Goal: Task Accomplishment & Management: Use online tool/utility

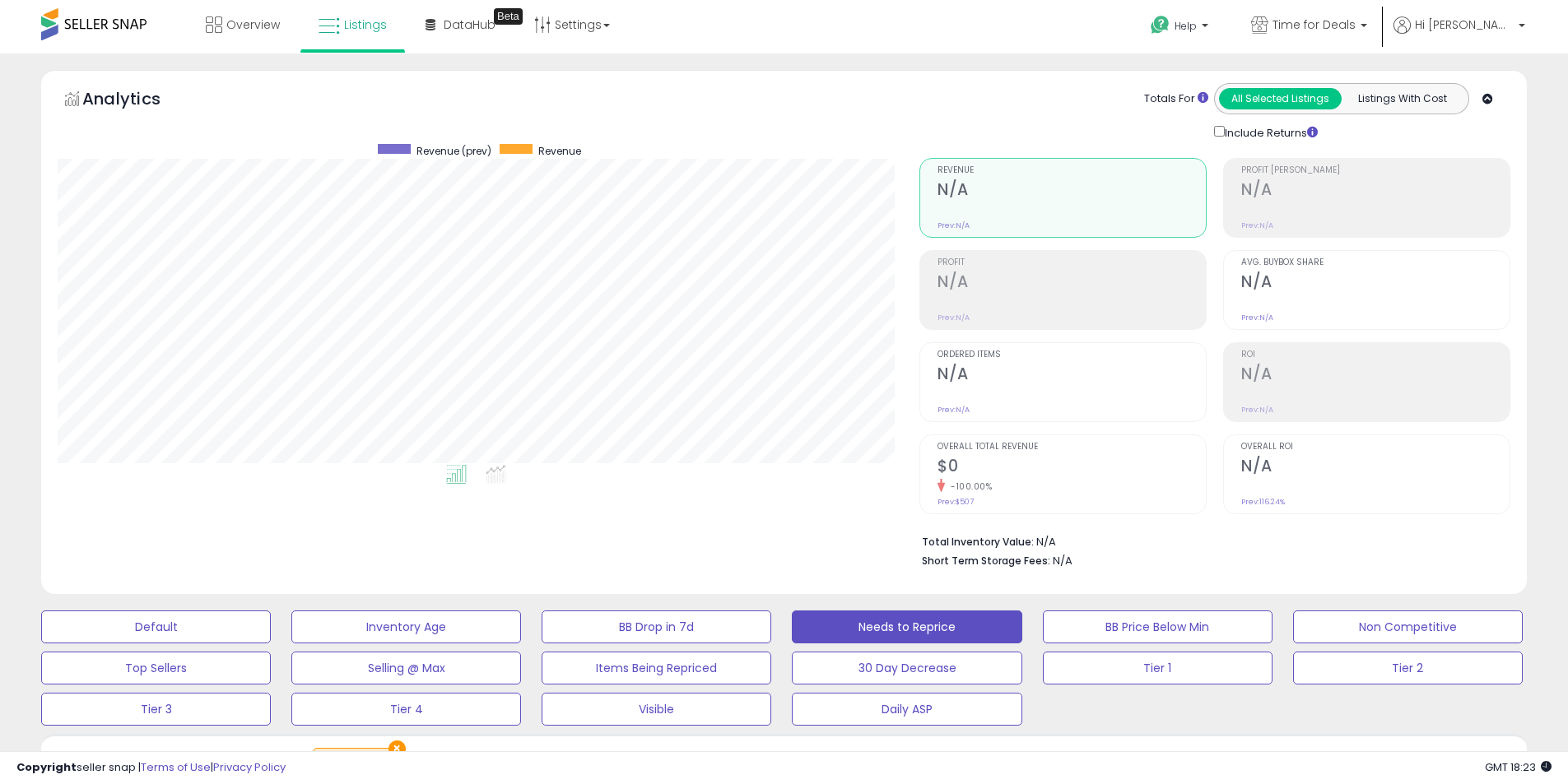
select select "**"
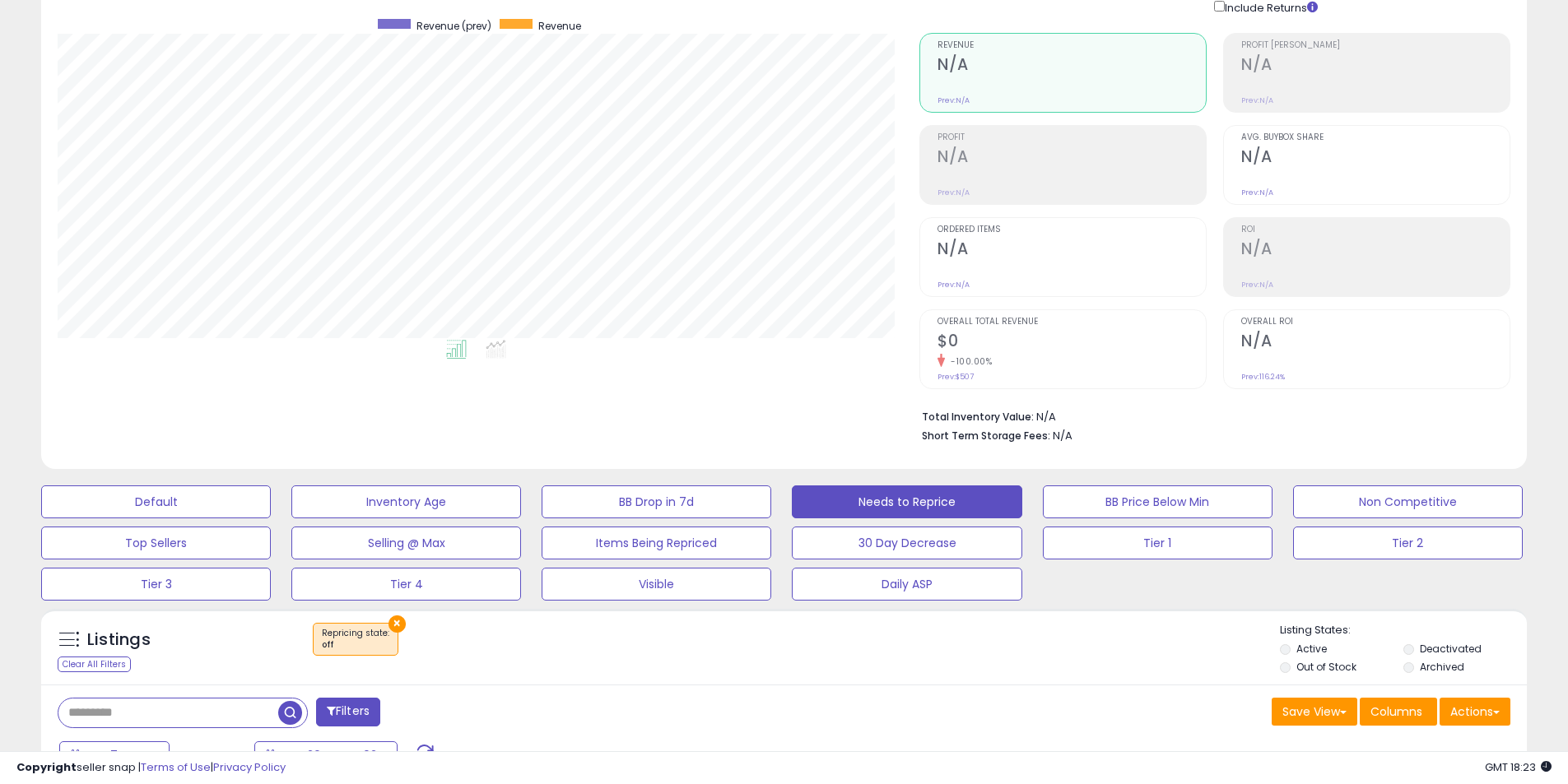
scroll to position [353, 0]
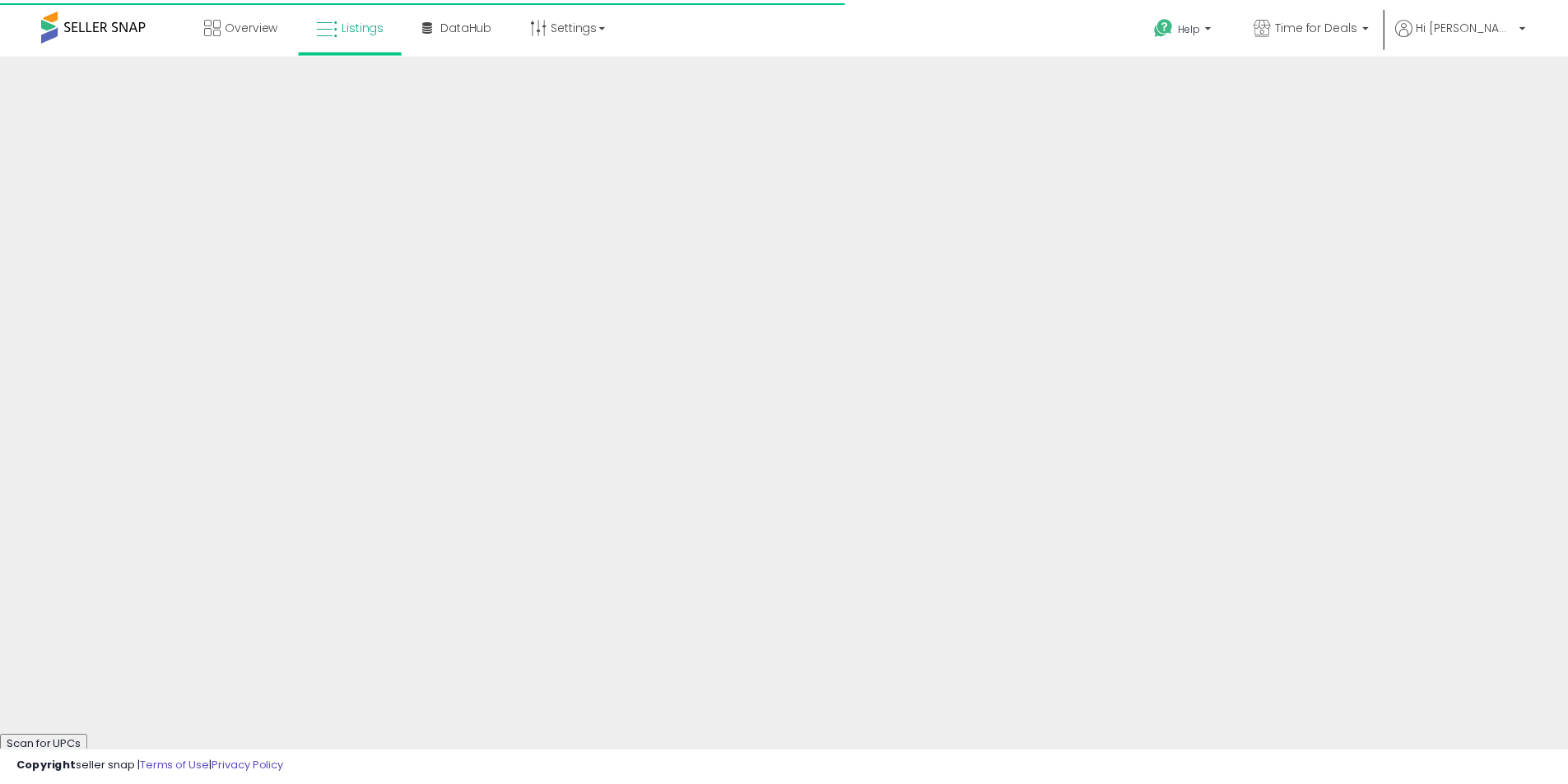
scroll to position [353, 0]
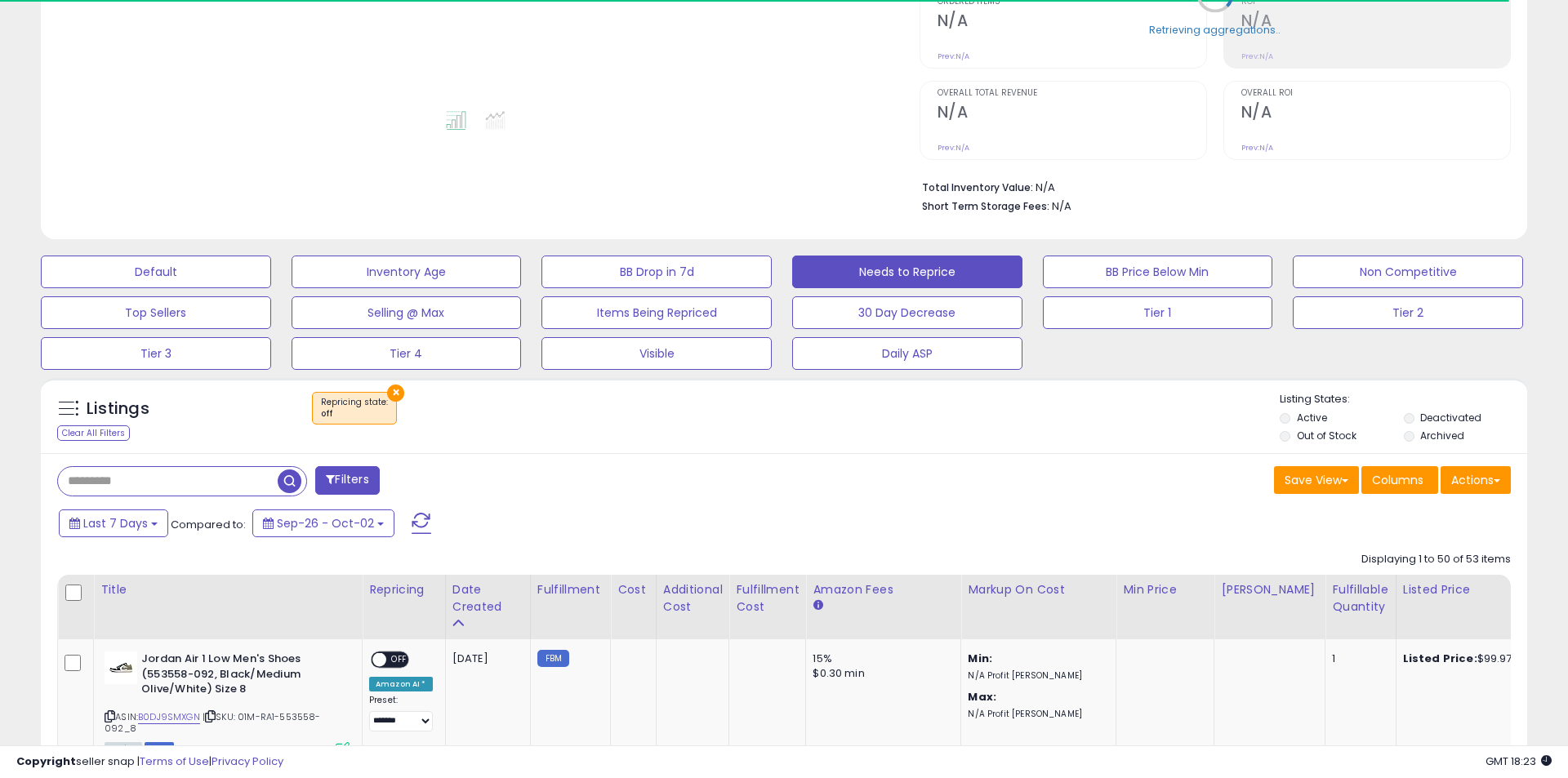
select select "**"
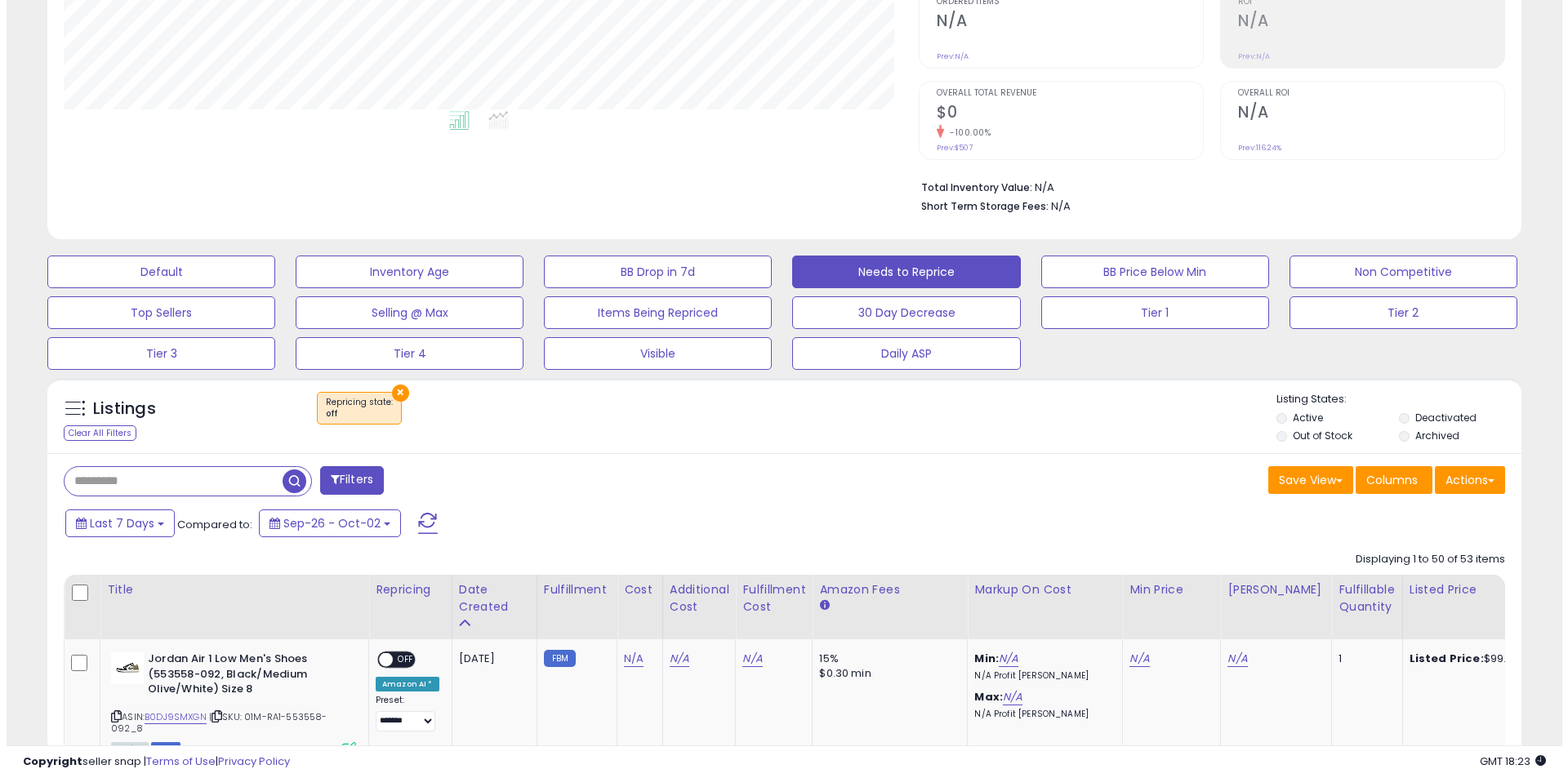
scroll to position [334, 855]
click at [1483, 483] on button "Actions" at bounding box center [1464, 480] width 70 height 28
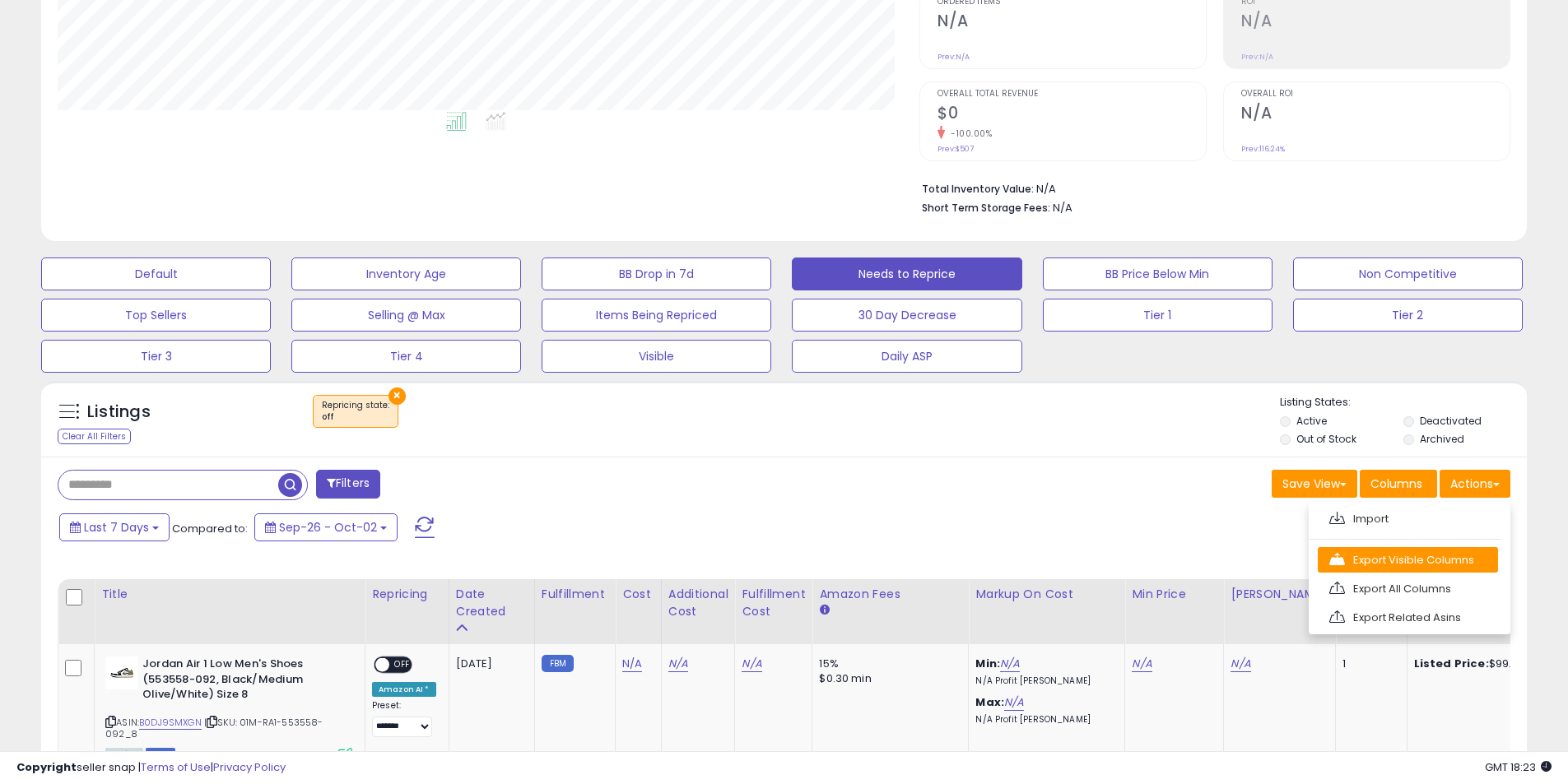
click at [1406, 560] on link "Export Visible Columns" at bounding box center [1407, 559] width 180 height 25
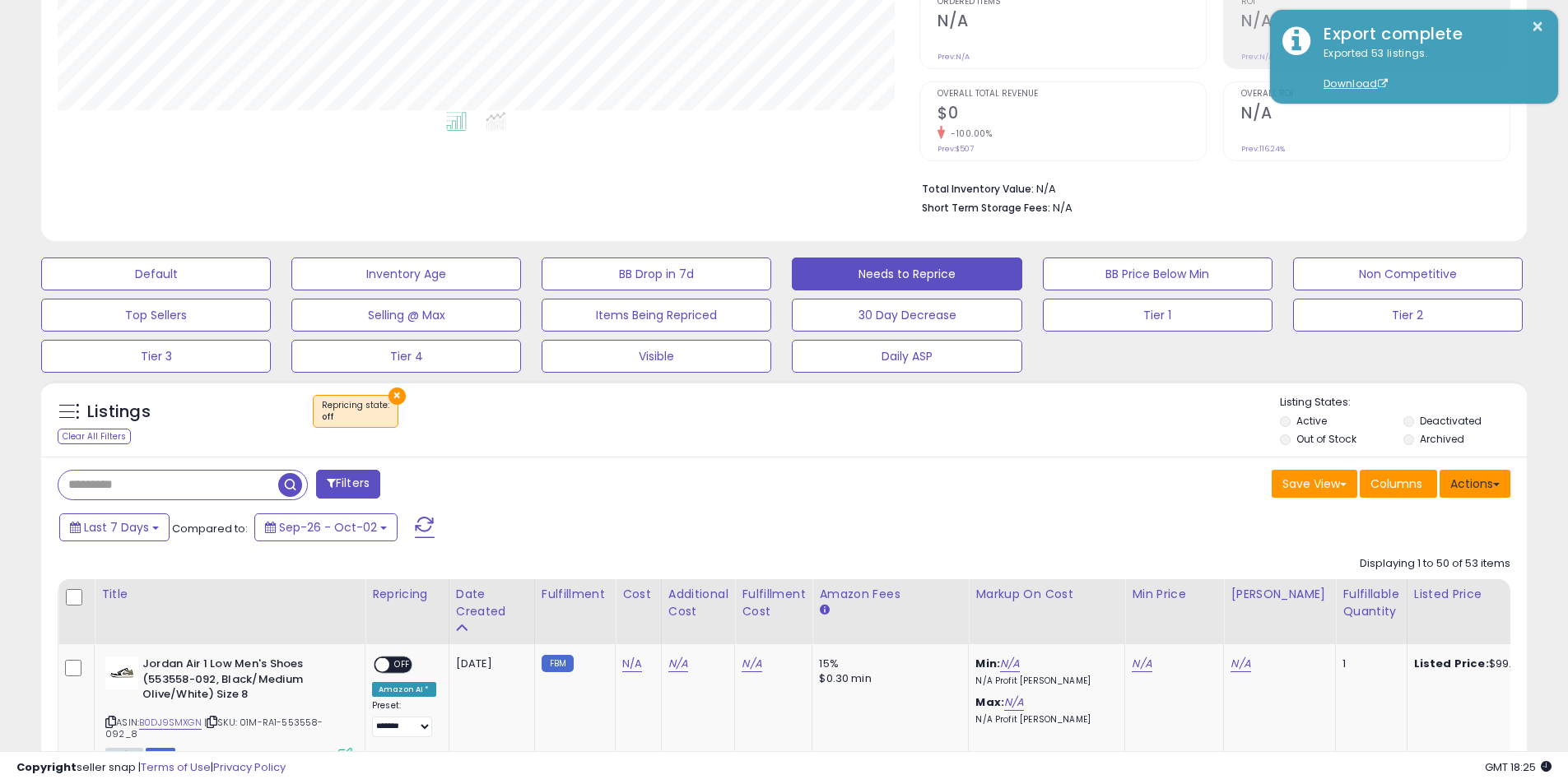
click at [1466, 476] on button "Actions" at bounding box center [1475, 483] width 71 height 28
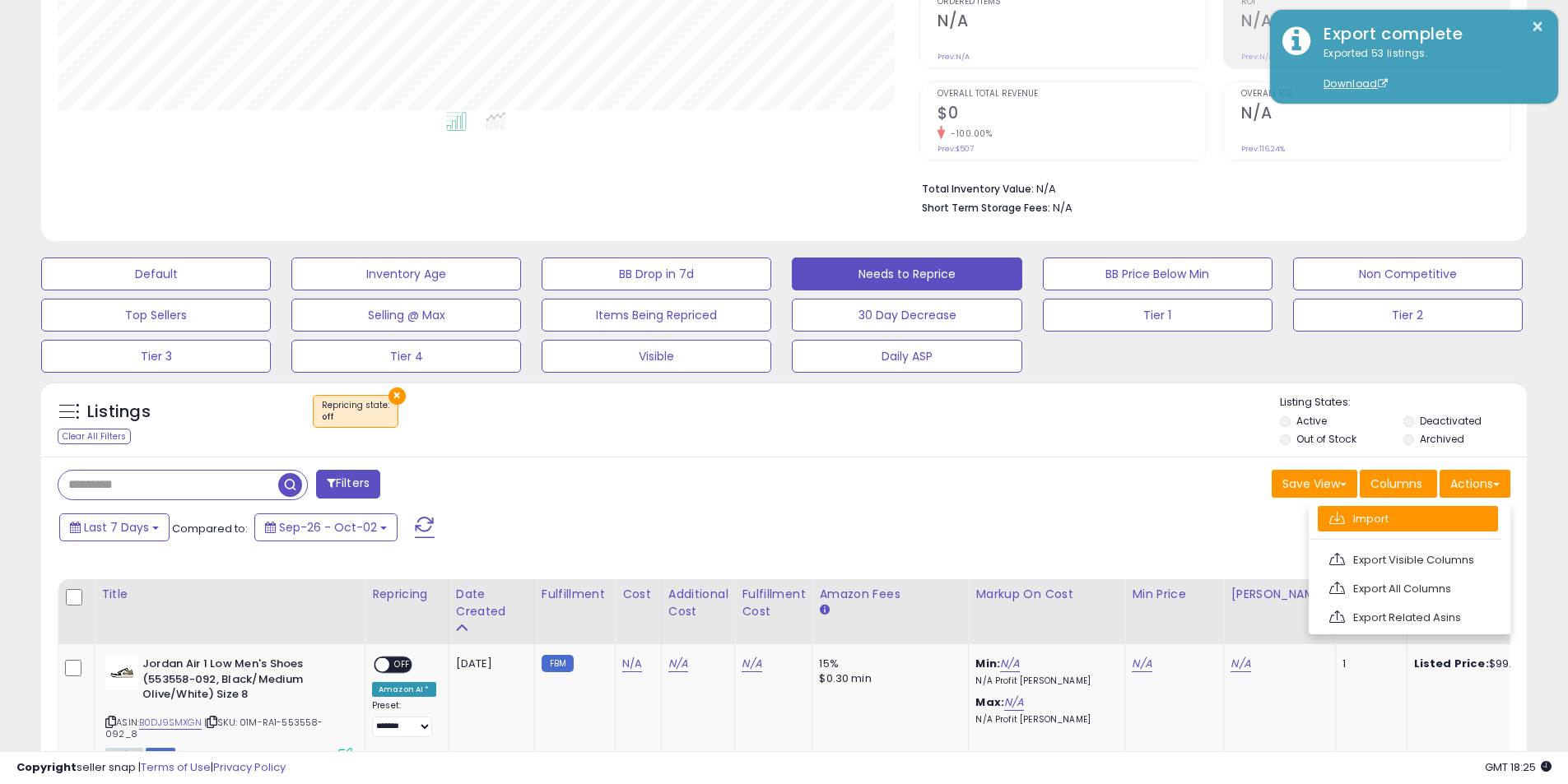
click at [1385, 513] on link "Import" at bounding box center [1407, 518] width 180 height 25
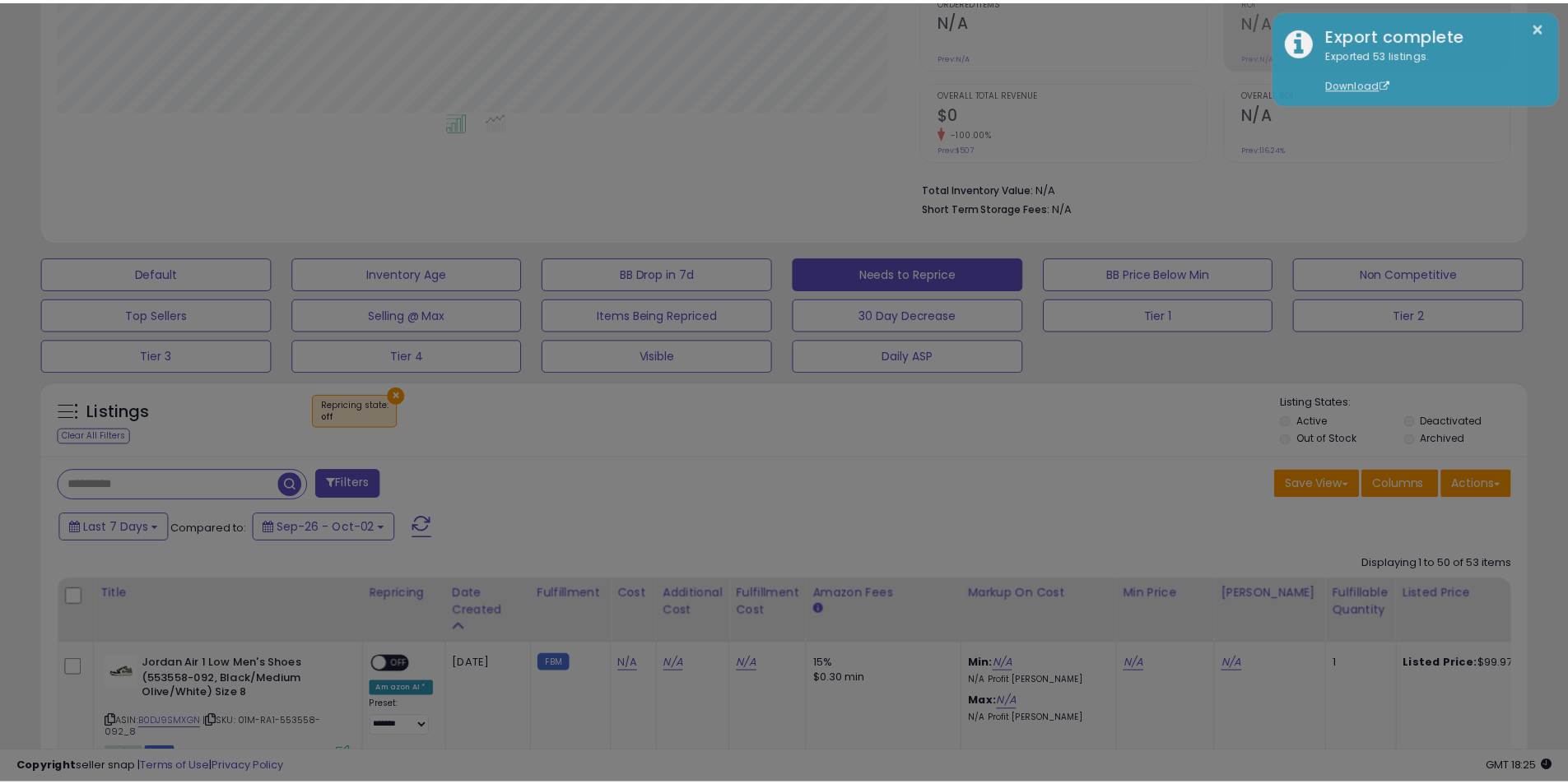
scroll to position [337, 869]
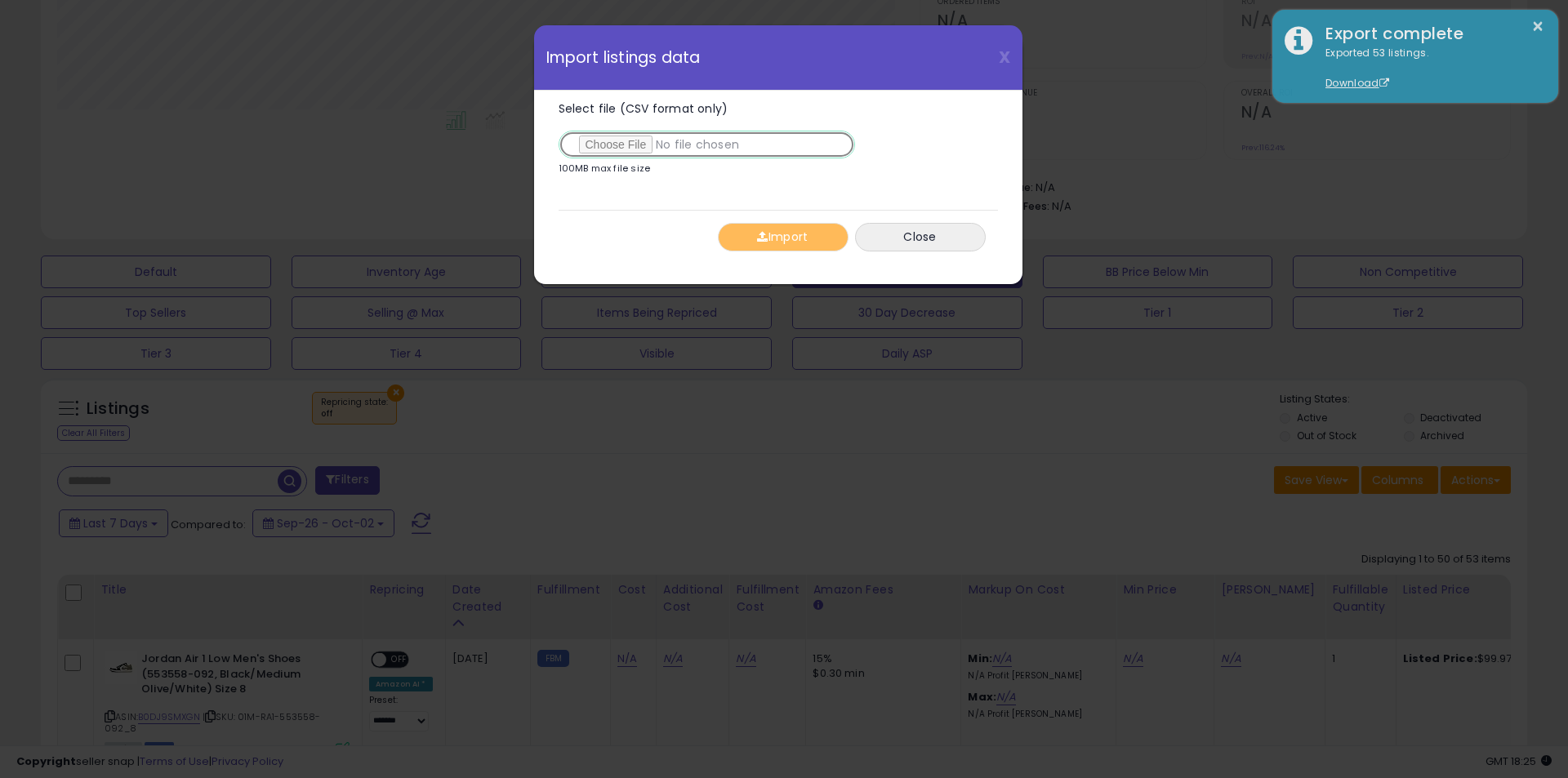
click at [635, 150] on input "Select file (CSV format only)" at bounding box center [706, 144] width 297 height 28
type input "**********"
click at [783, 237] on button "Import" at bounding box center [782, 237] width 130 height 29
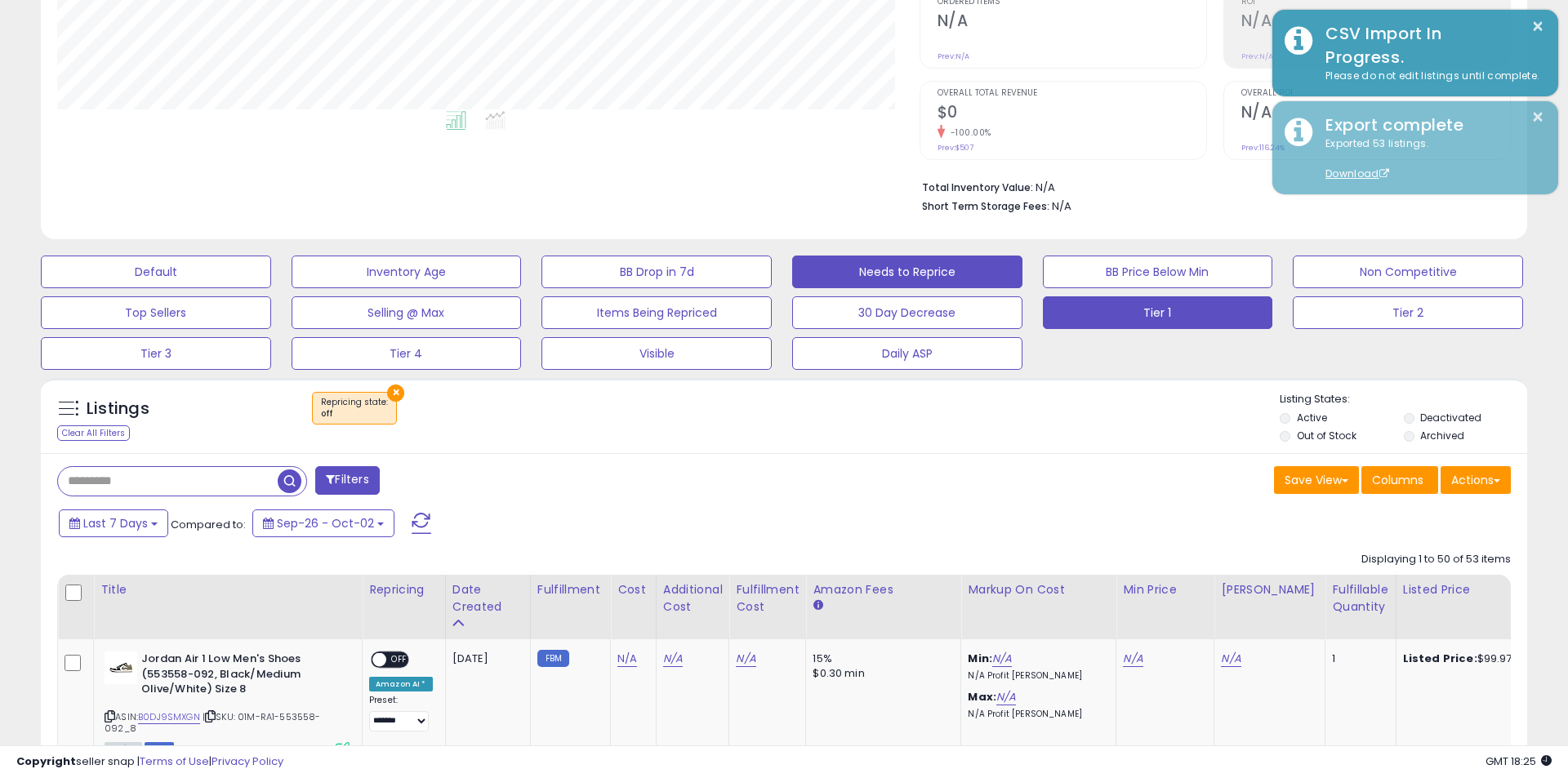
scroll to position [815820, 815775]
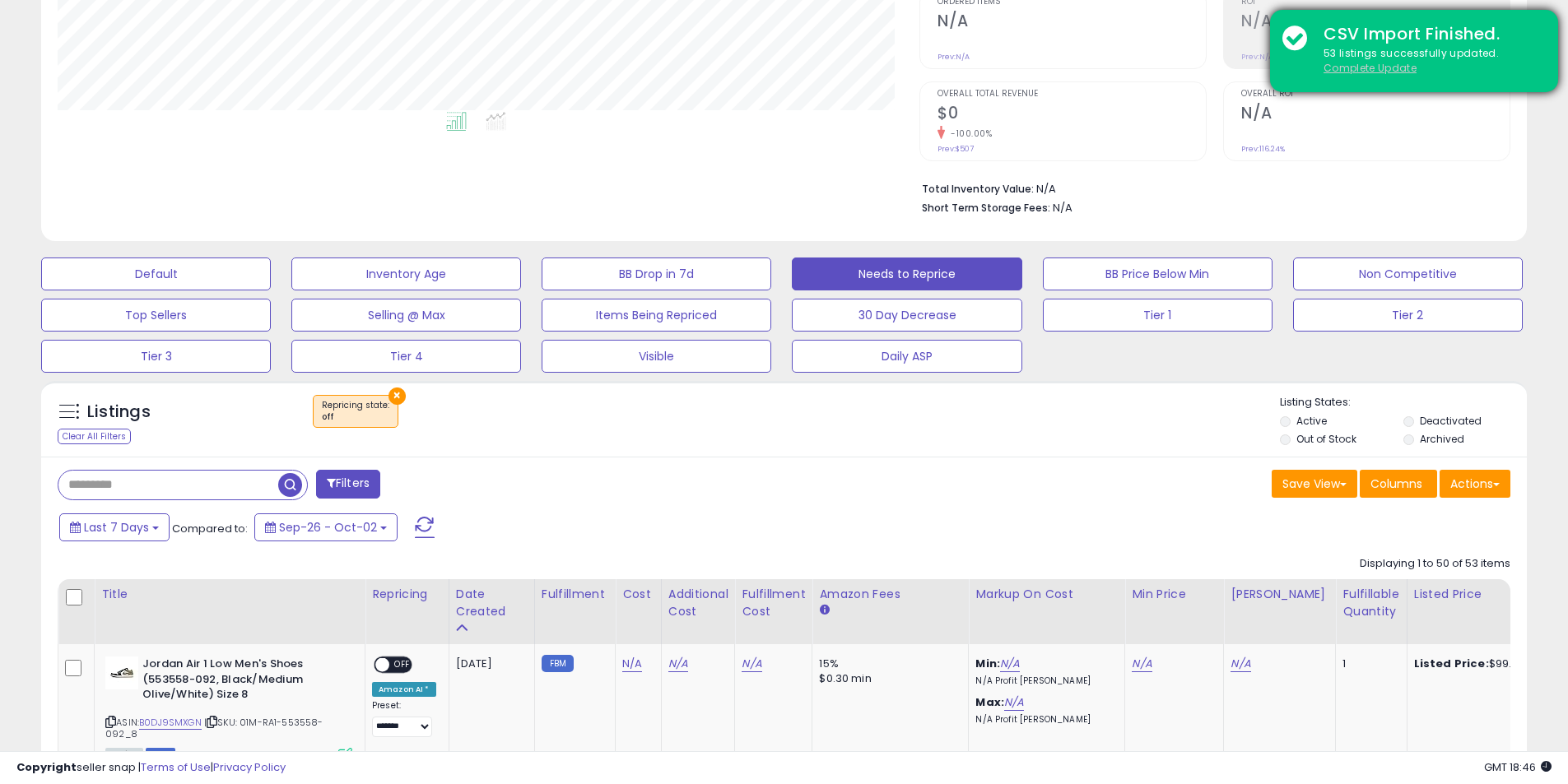
click at [1356, 67] on u "Complete Update" at bounding box center [1370, 67] width 93 height 14
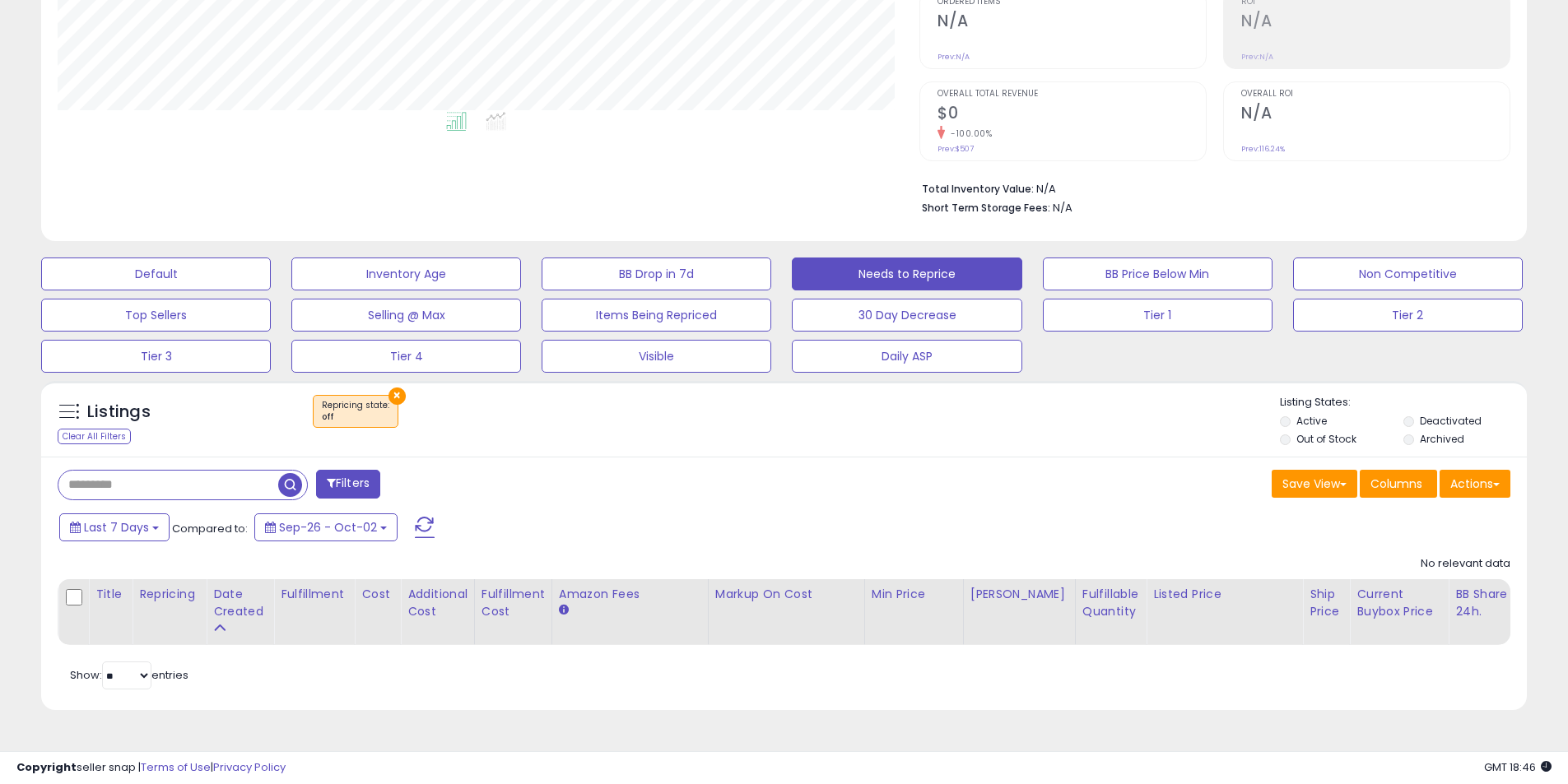
scroll to position [337, 862]
